Goal: Complete application form

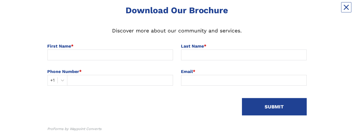
scroll to position [71, 0]
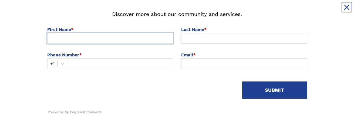
click at [64, 11] on input at bounding box center [110, 38] width 126 height 11
type input "[PERSON_NAME]"
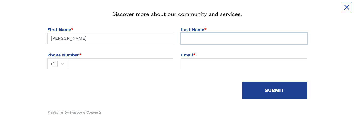
type input "Valldejuli"
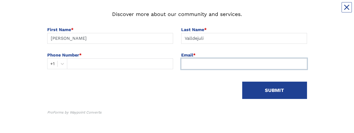
type input "[PERSON_NAME][EMAIL_ADDRESS][DOMAIN_NAME]"
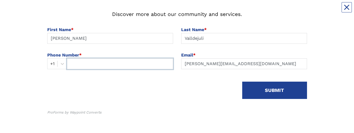
click at [75, 11] on input "text" at bounding box center [120, 63] width 106 height 11
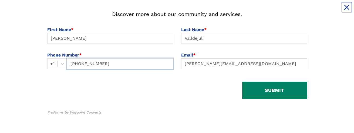
type input "[PHONE_NUMBER]"
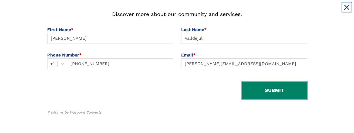
click at [269, 11] on button "SUBMIT" at bounding box center [274, 90] width 65 height 17
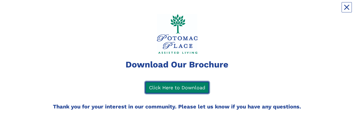
click at [173, 11] on link "Click Here to Download" at bounding box center [177, 88] width 64 height 12
